Goal: Task Accomplishment & Management: Manage account settings

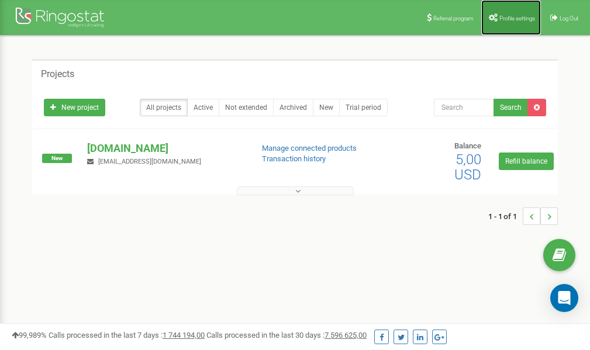
click at [513, 22] on link "Profile settings" at bounding box center [511, 17] width 60 height 35
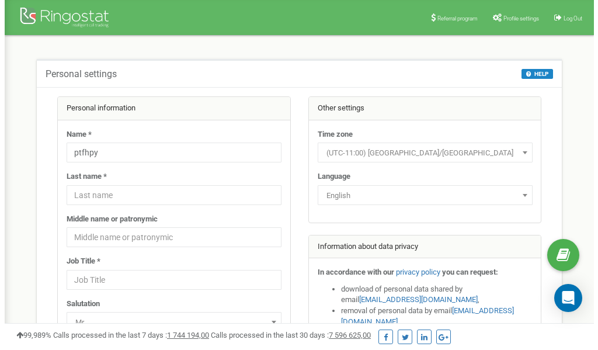
scroll to position [58, 0]
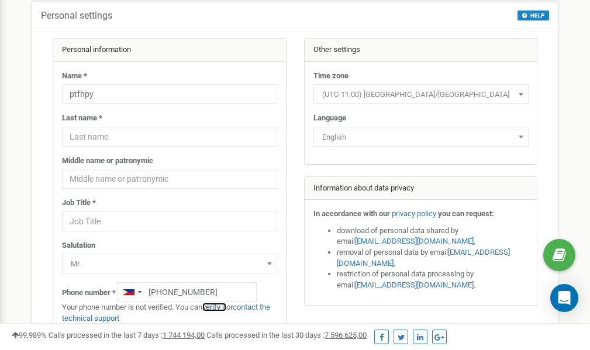
click at [220, 307] on link "verify it" at bounding box center [214, 307] width 24 height 9
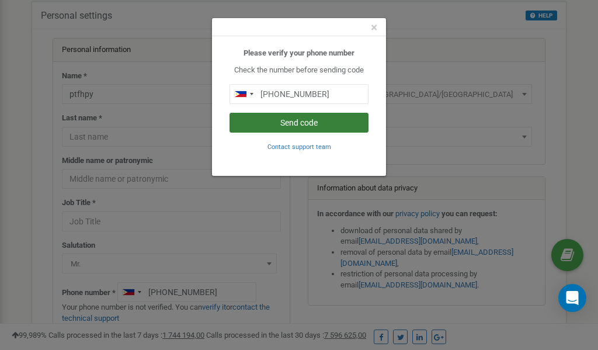
click at [309, 123] on button "Send code" at bounding box center [299, 123] width 139 height 20
